Goal: Task Accomplishment & Management: Manage account settings

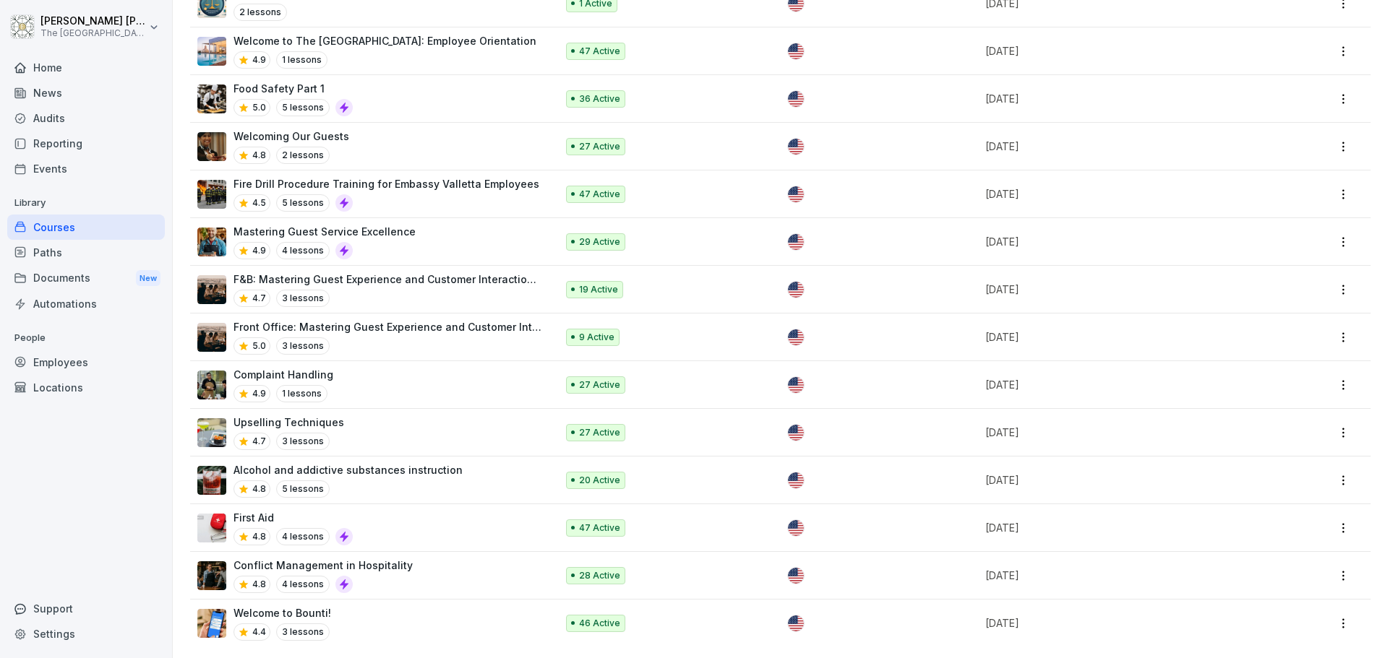
scroll to position [792, 0]
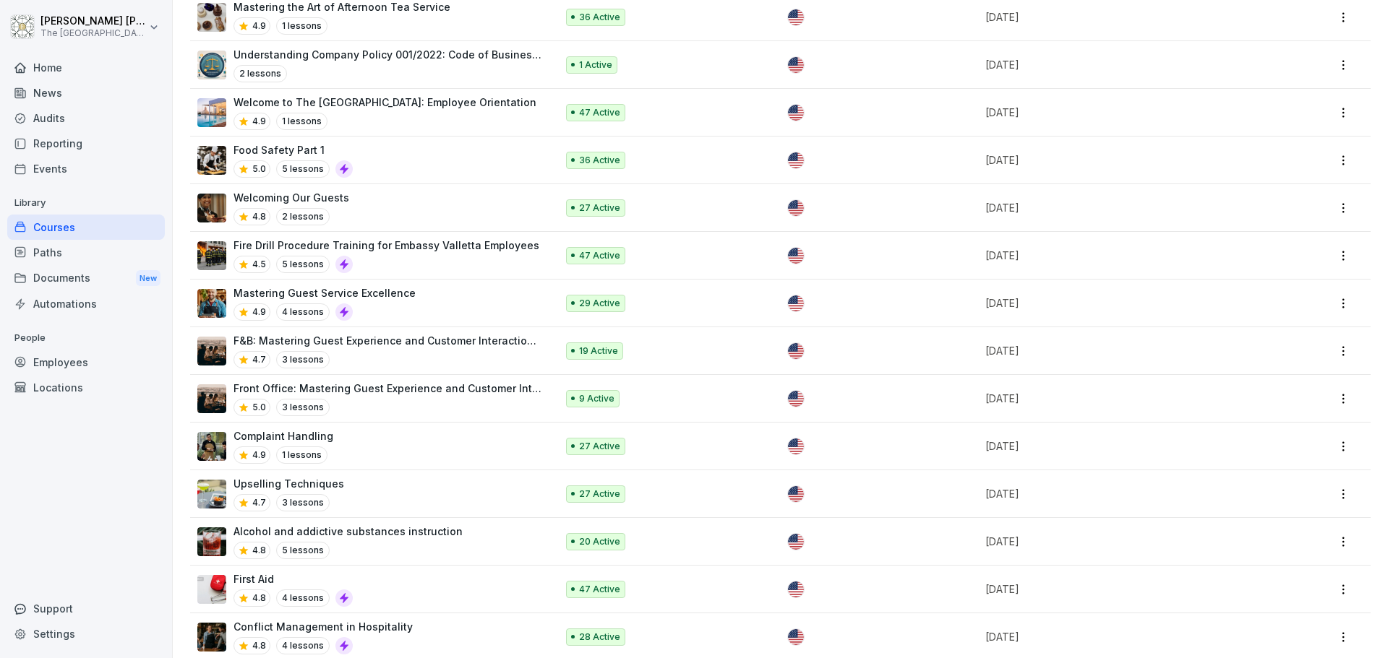
click at [423, 253] on div "Fire Drill Procedure Training for Embassy Valletta Employees 4.5 5 lessons" at bounding box center [386, 255] width 306 height 35
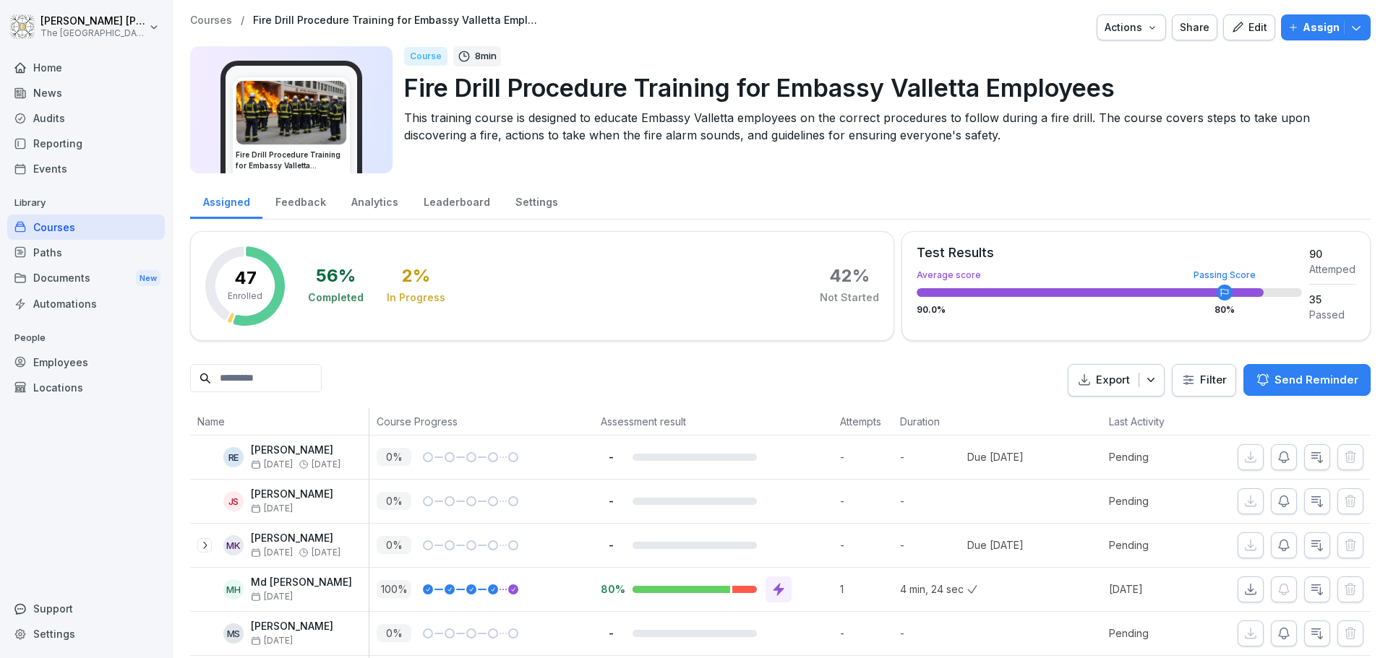
click at [536, 202] on div "Settings" at bounding box center [536, 200] width 68 height 37
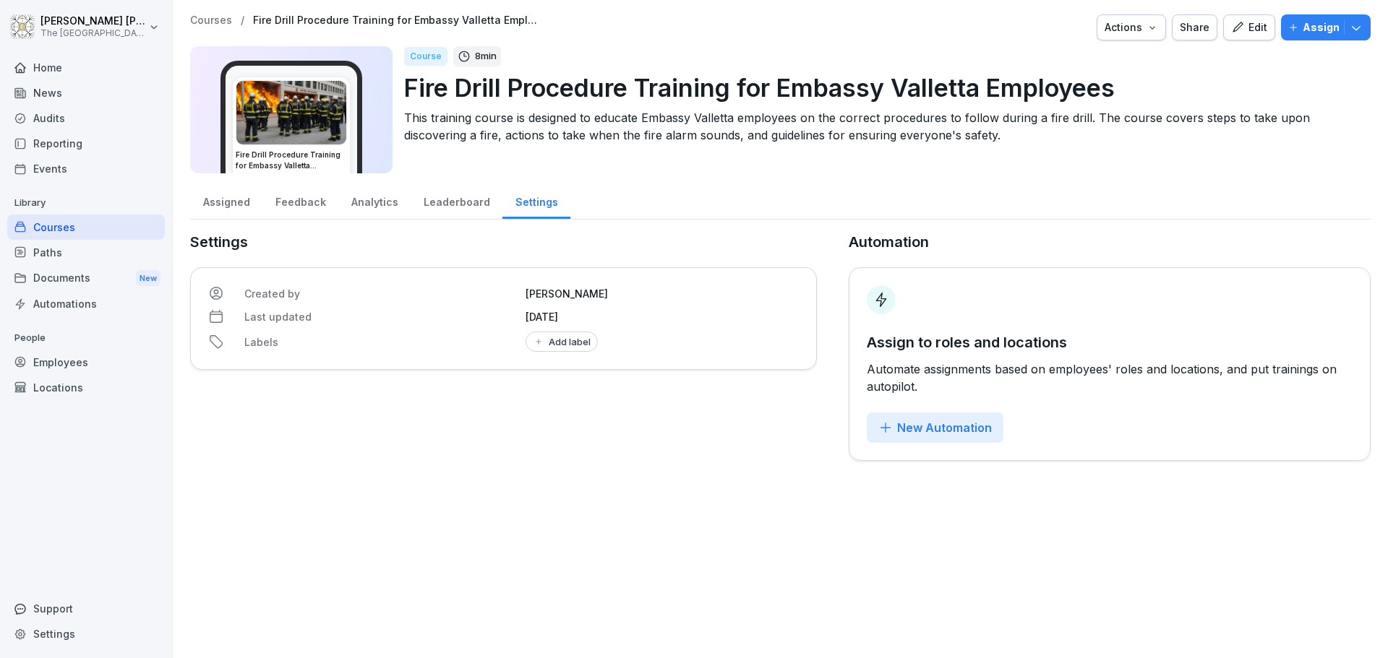
click at [880, 429] on icon "button" at bounding box center [885, 428] width 14 height 14
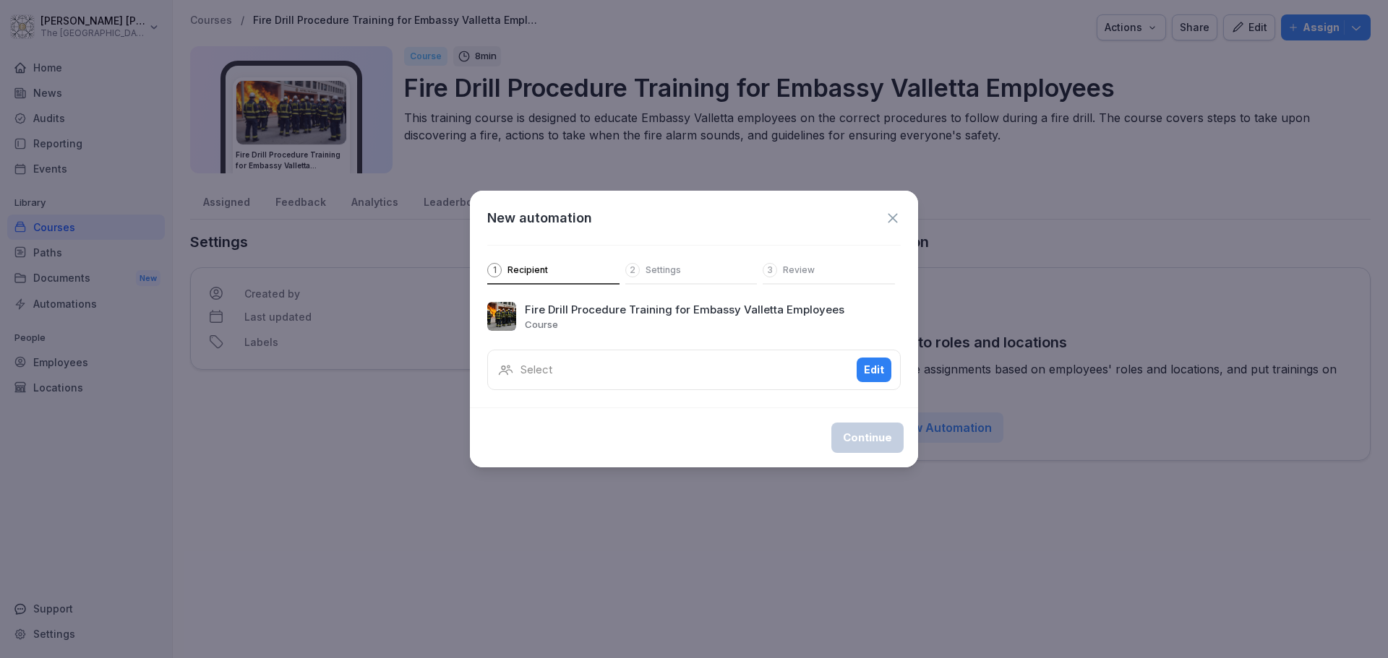
click at [739, 384] on div "Select Edit" at bounding box center [693, 370] width 413 height 40
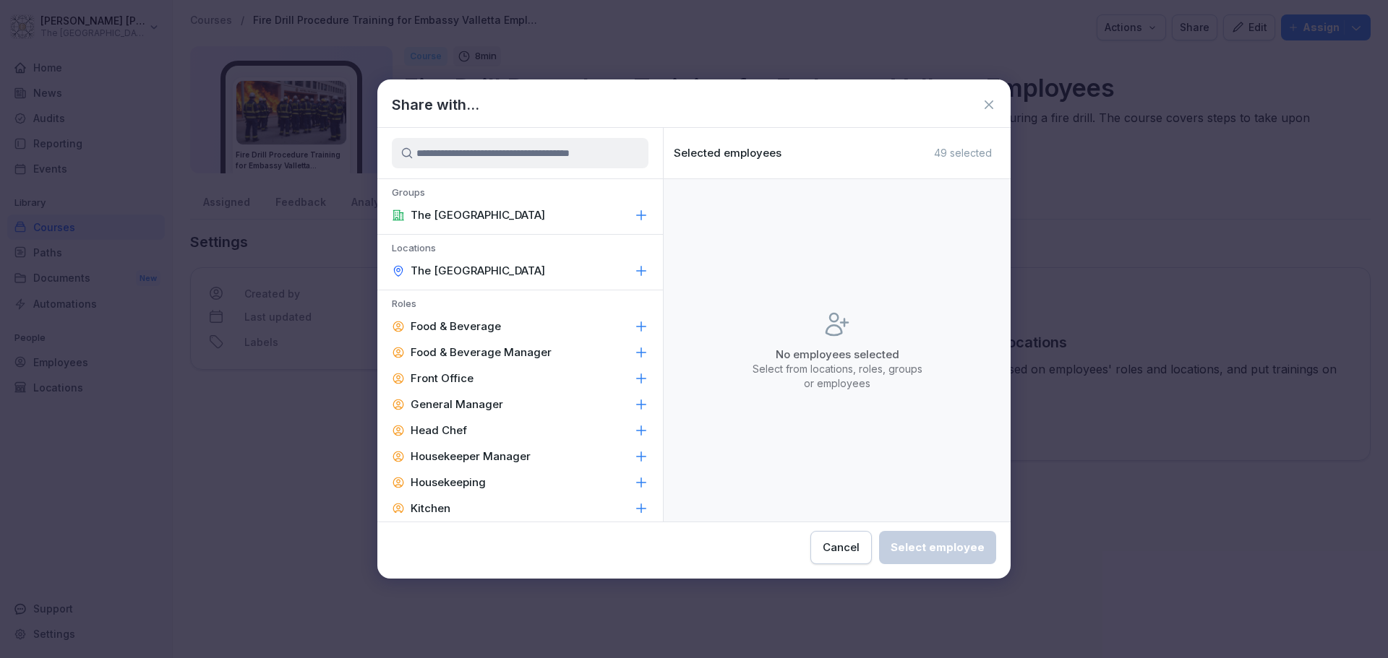
click at [504, 213] on p "The [GEOGRAPHIC_DATA]" at bounding box center [478, 215] width 134 height 14
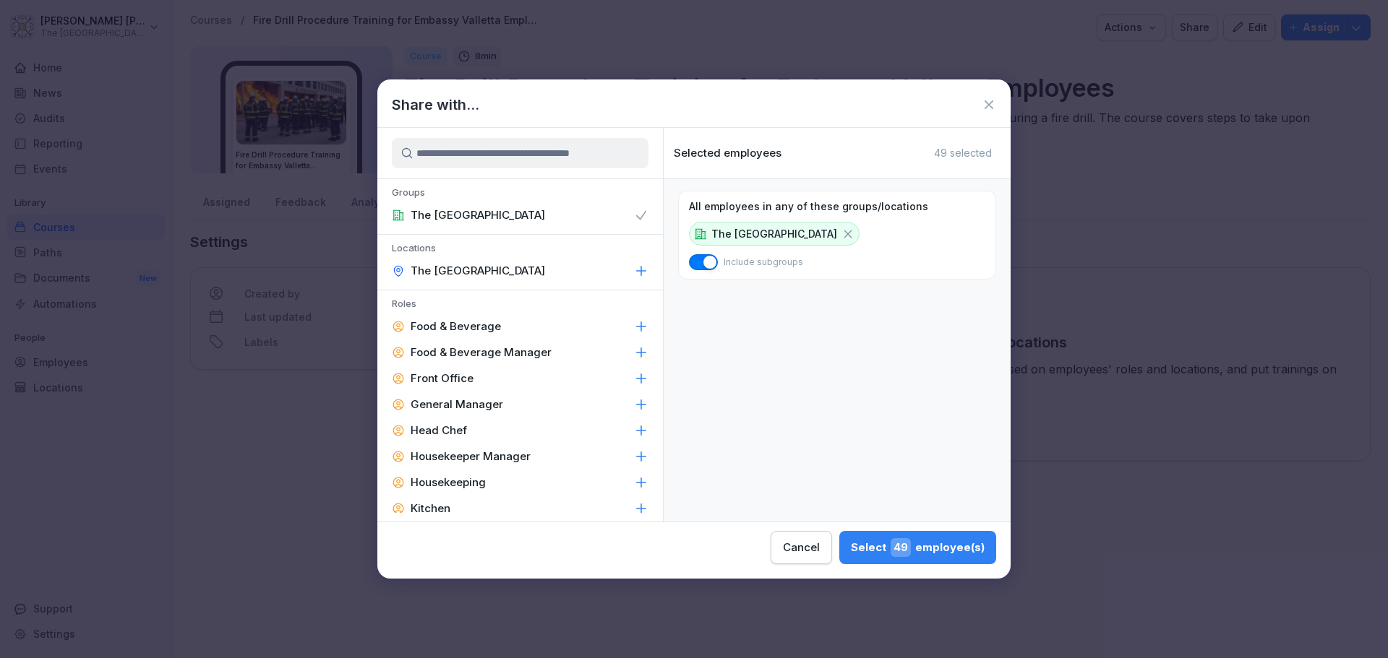
click at [876, 549] on div "Select 49 employee(s)" at bounding box center [918, 547] width 134 height 19
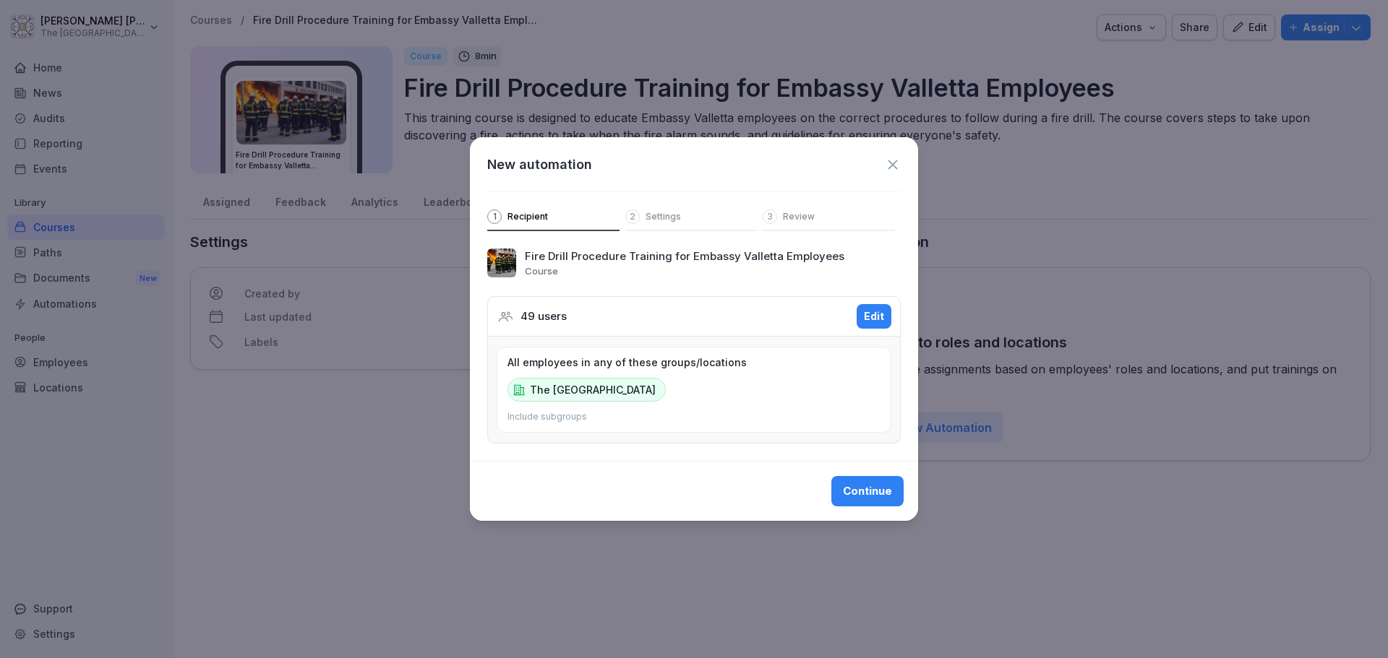
click at [870, 491] on div "Continue" at bounding box center [867, 492] width 49 height 16
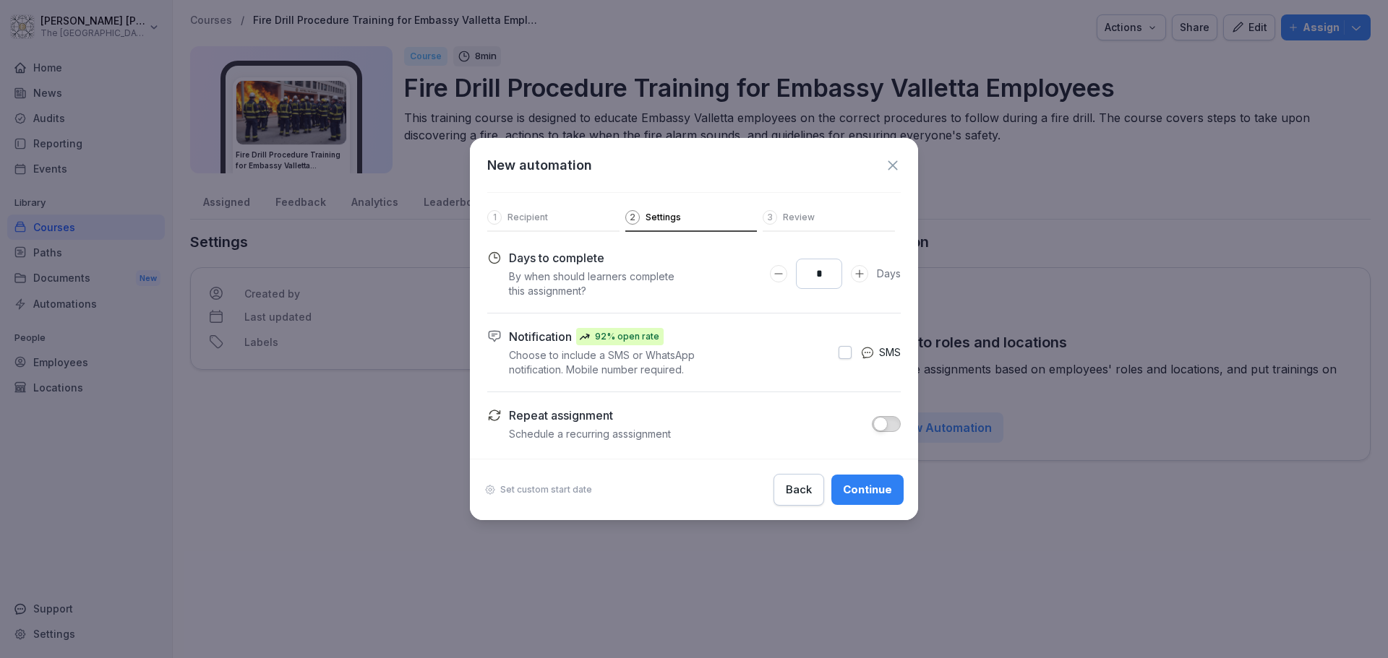
click at [782, 278] on icon "Decrease Days to complete number input" at bounding box center [779, 274] width 12 height 12
type input "*"
click at [782, 278] on icon "Decrease Days to complete number input" at bounding box center [779, 274] width 12 height 12
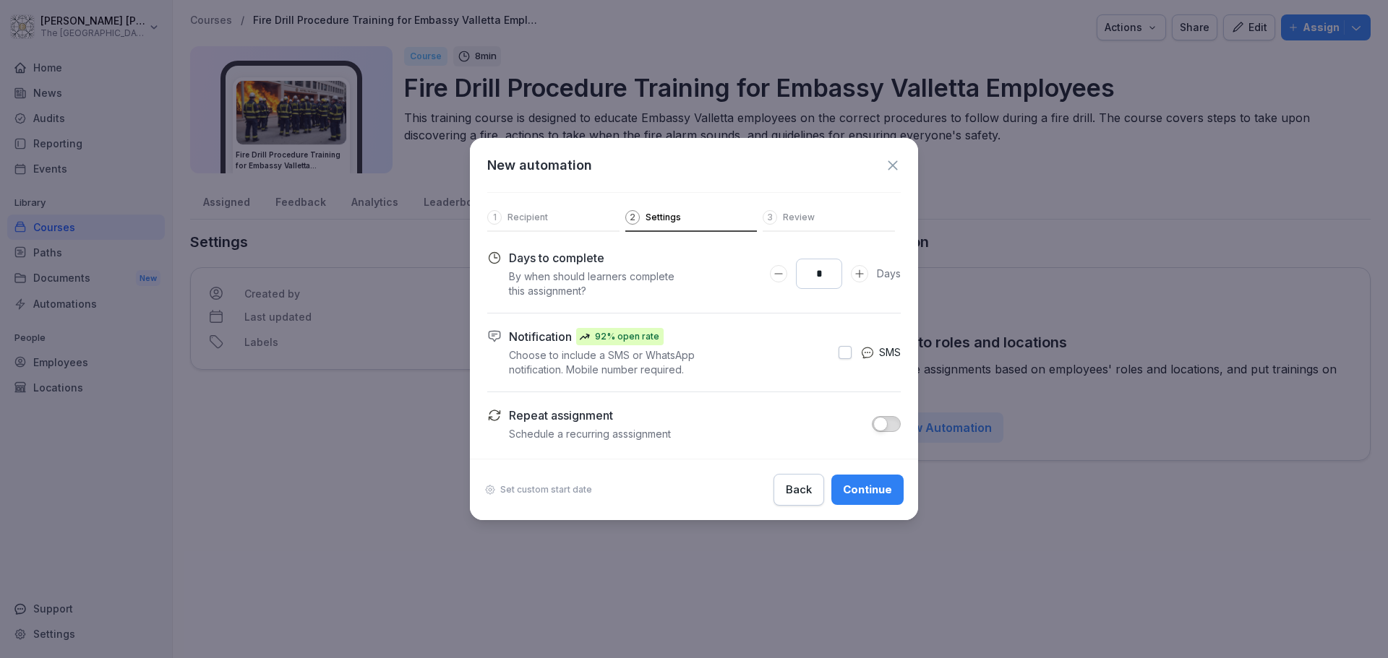
click at [839, 357] on button "button" at bounding box center [844, 352] width 13 height 13
click at [885, 419] on span "button" at bounding box center [880, 424] width 14 height 14
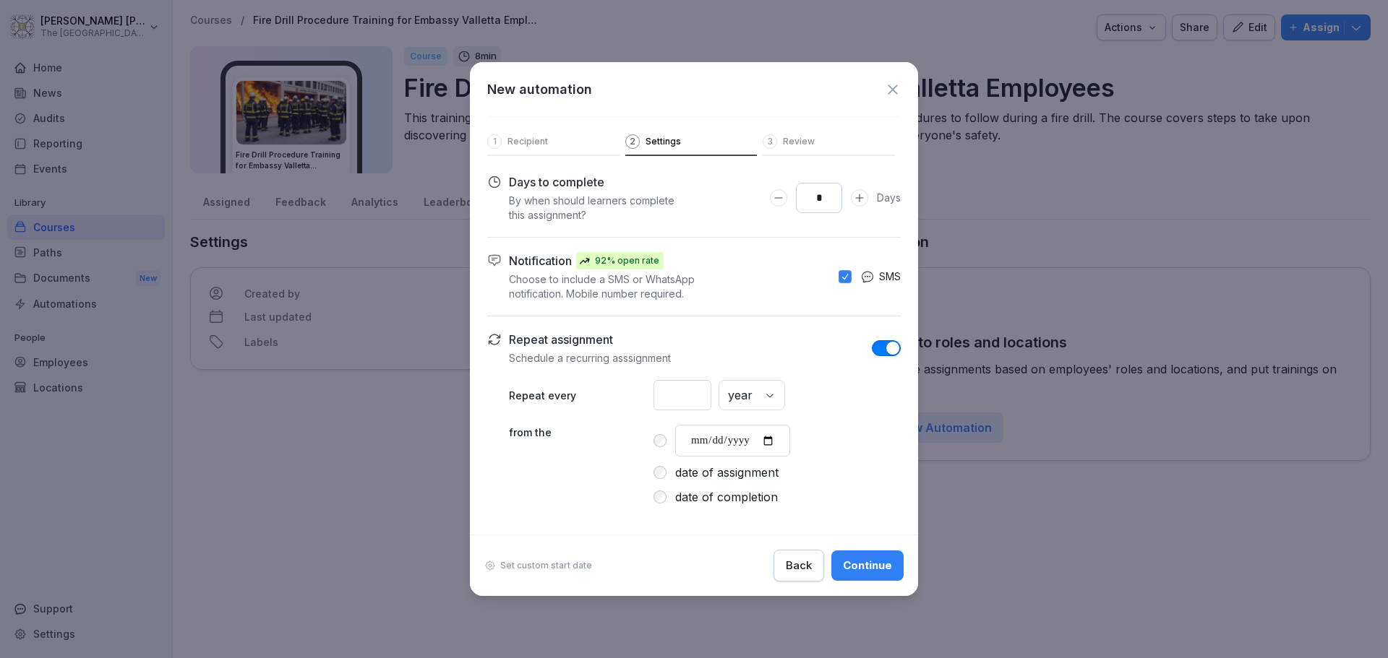
click at [870, 566] on div "Continue" at bounding box center [867, 566] width 49 height 16
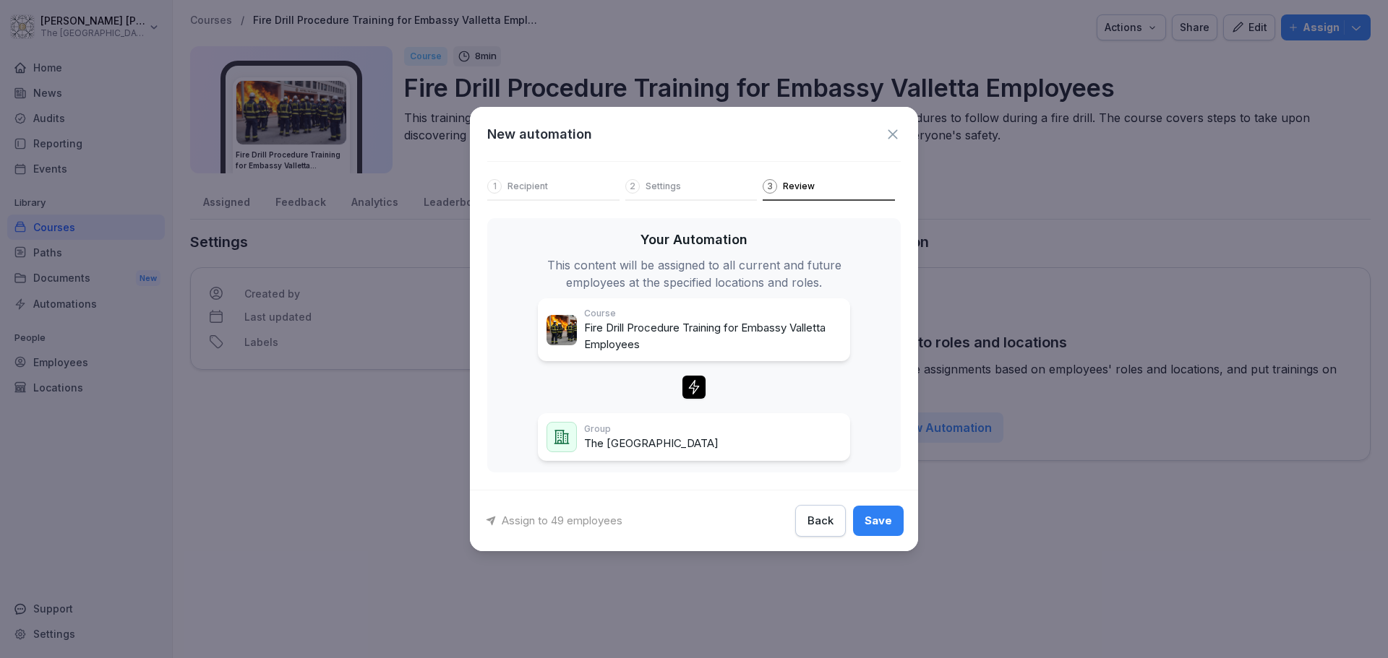
click at [872, 521] on div "Save" at bounding box center [877, 521] width 27 height 16
